Goal: Browse casually: Explore the website without a specific task or goal

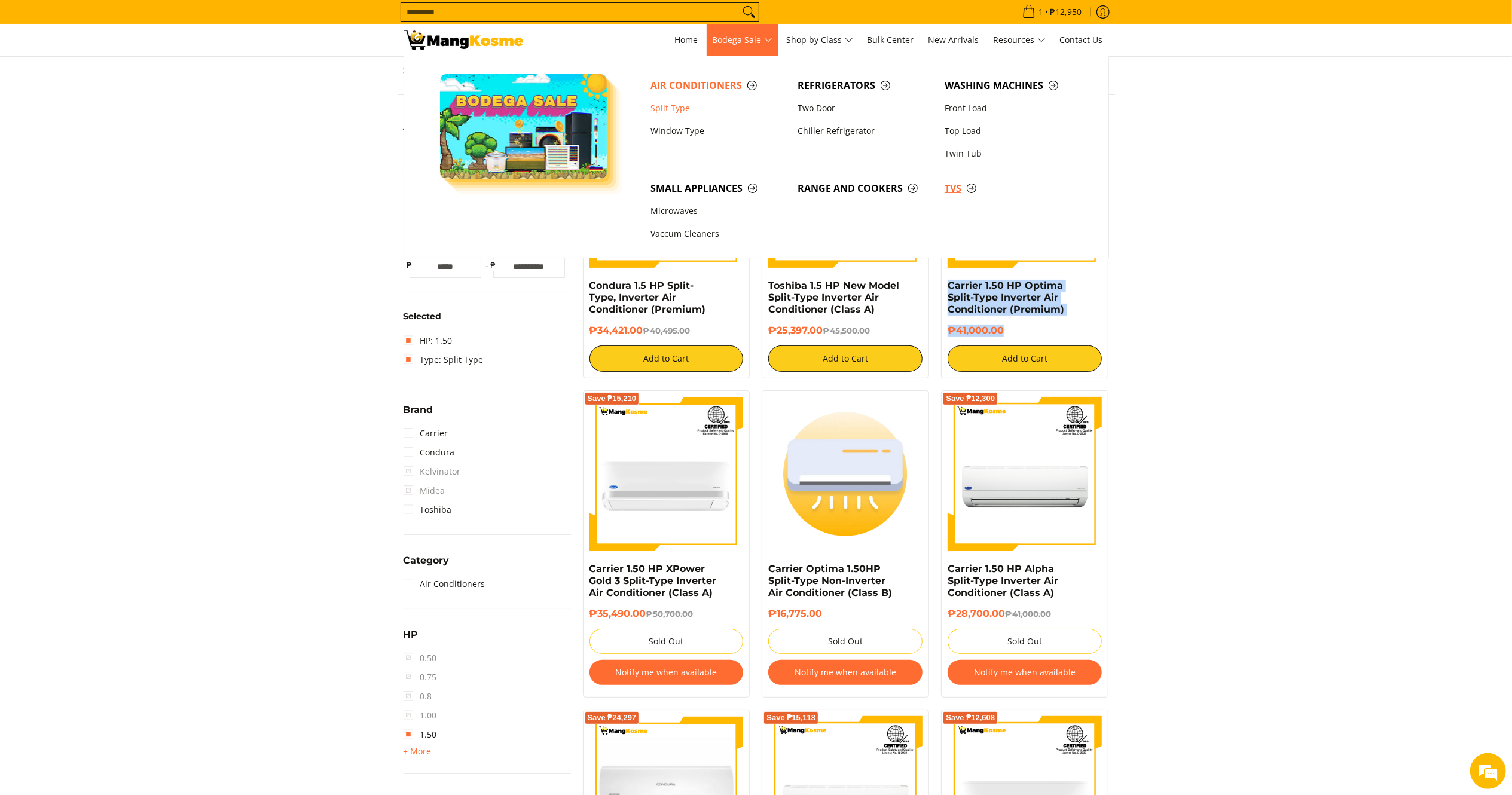
click at [952, 183] on span "TVs" at bounding box center [1012, 189] width 135 height 15
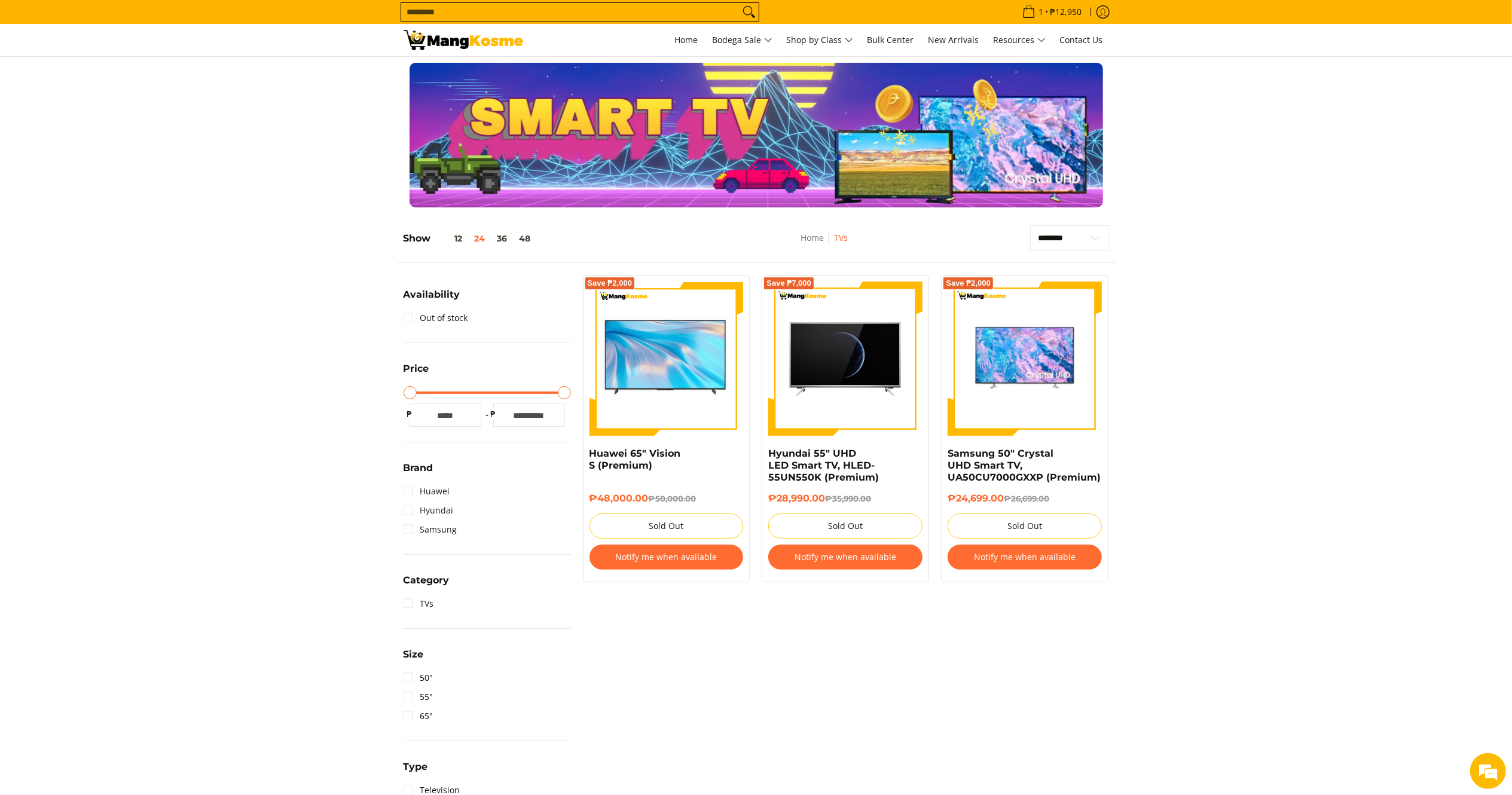
click at [481, 32] on img at bounding box center [463, 40] width 120 height 20
